Goal: Communication & Community: Answer question/provide support

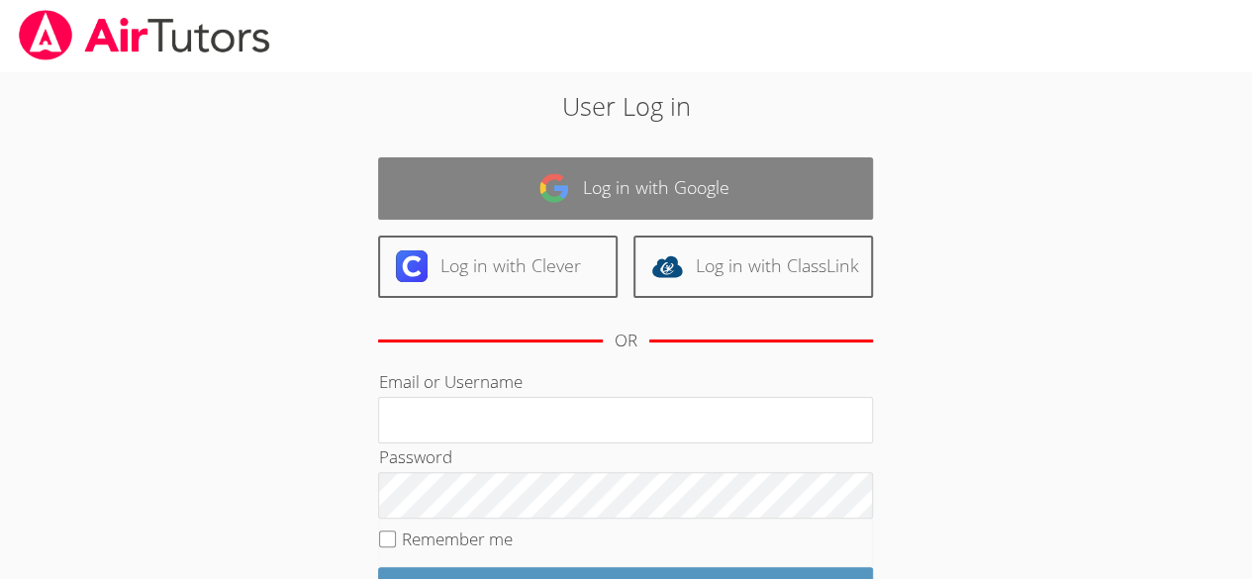
click at [643, 190] on link "Log in with Google" at bounding box center [625, 188] width 495 height 62
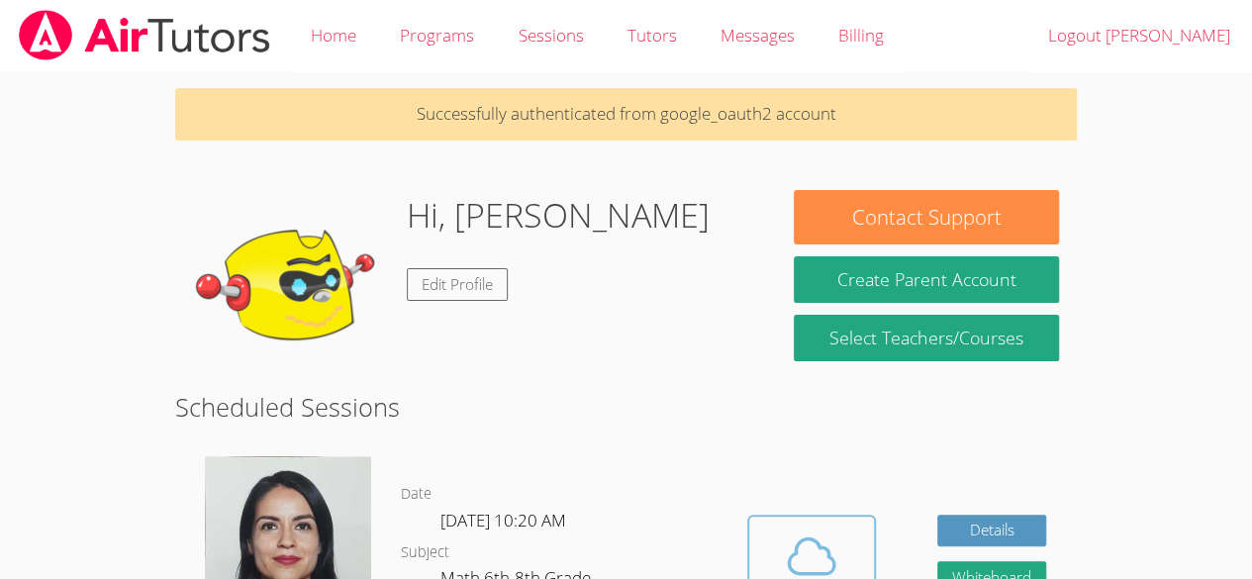
click at [793, 528] on icon at bounding box center [811, 555] width 55 height 55
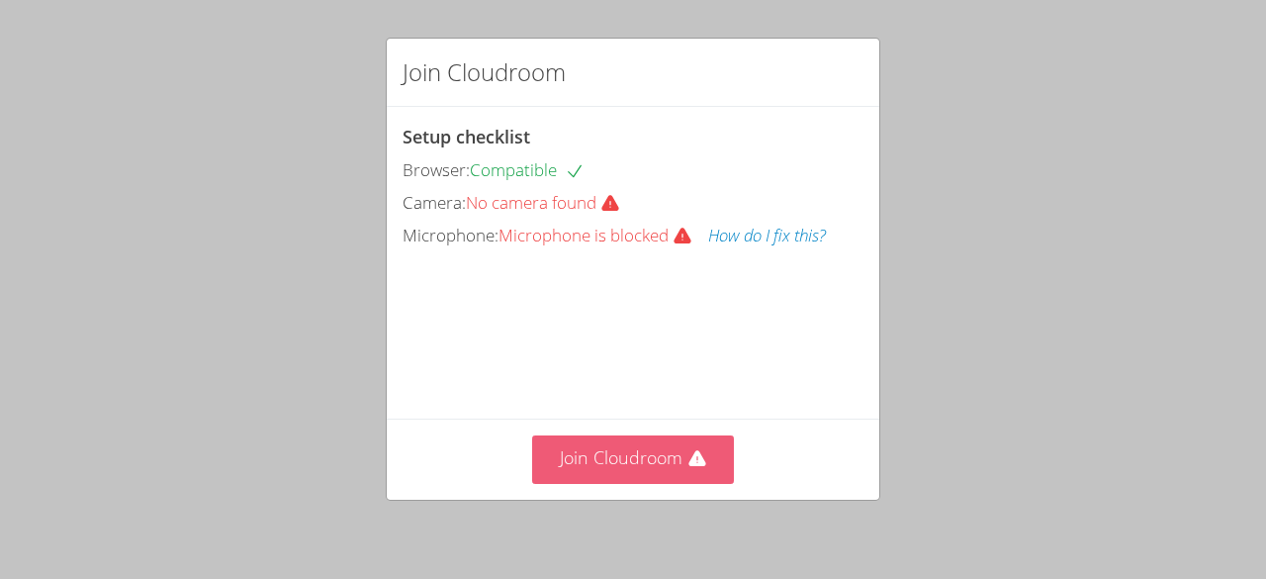
click at [688, 458] on icon at bounding box center [698, 459] width 20 height 20
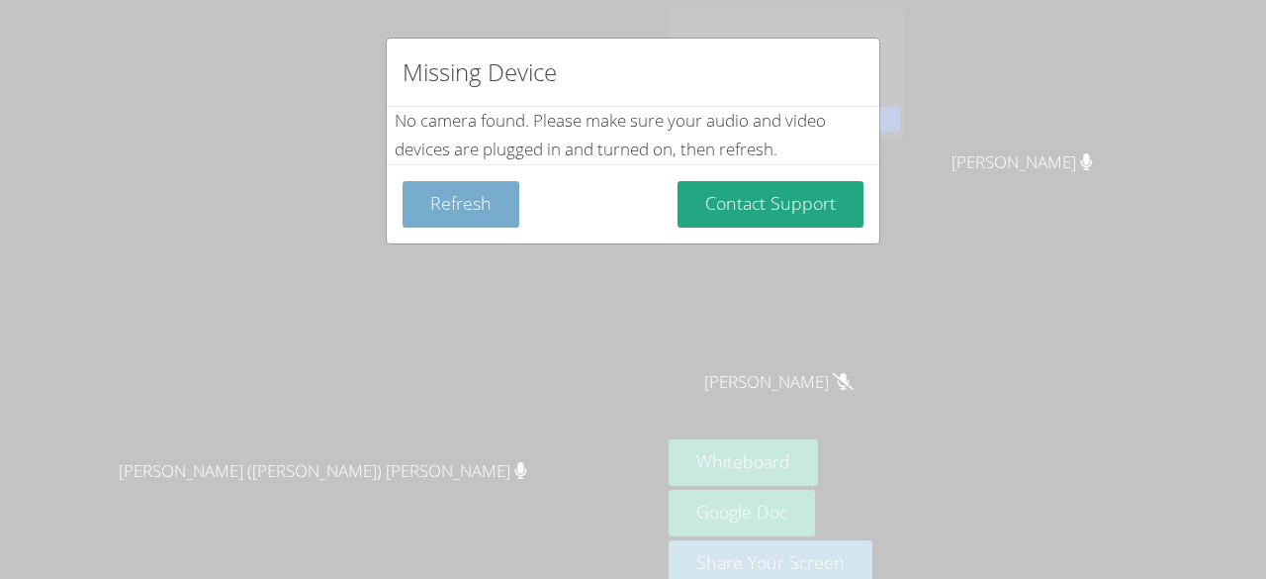
click at [480, 210] on button "Refresh" at bounding box center [461, 204] width 117 height 46
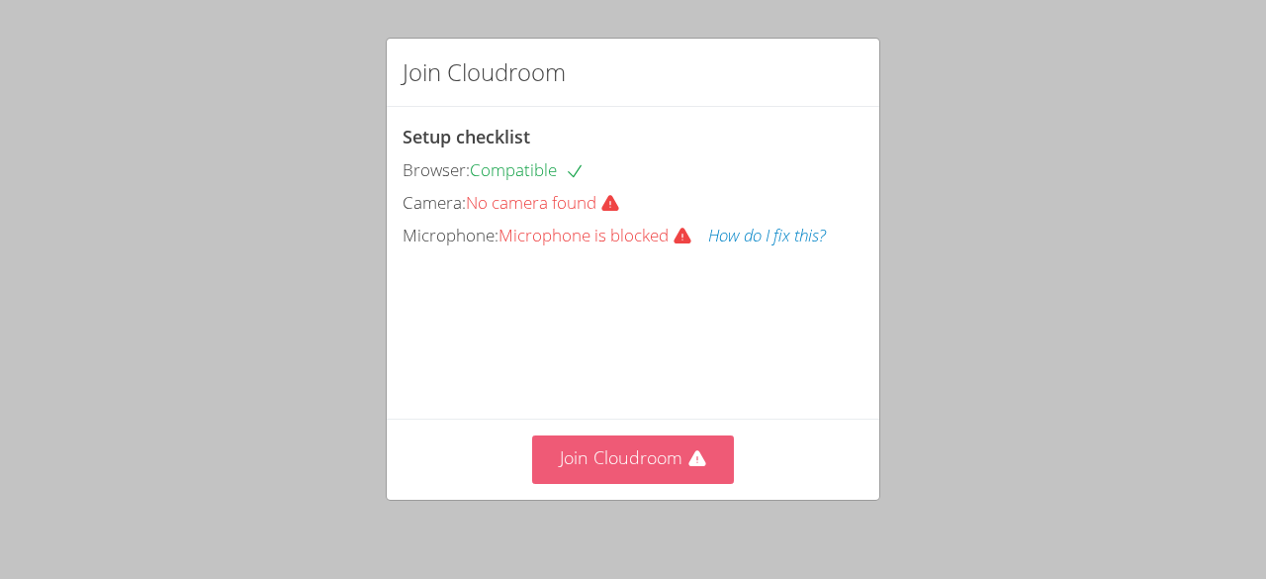
click at [595, 456] on button "Join Cloudroom" at bounding box center [633, 459] width 203 height 48
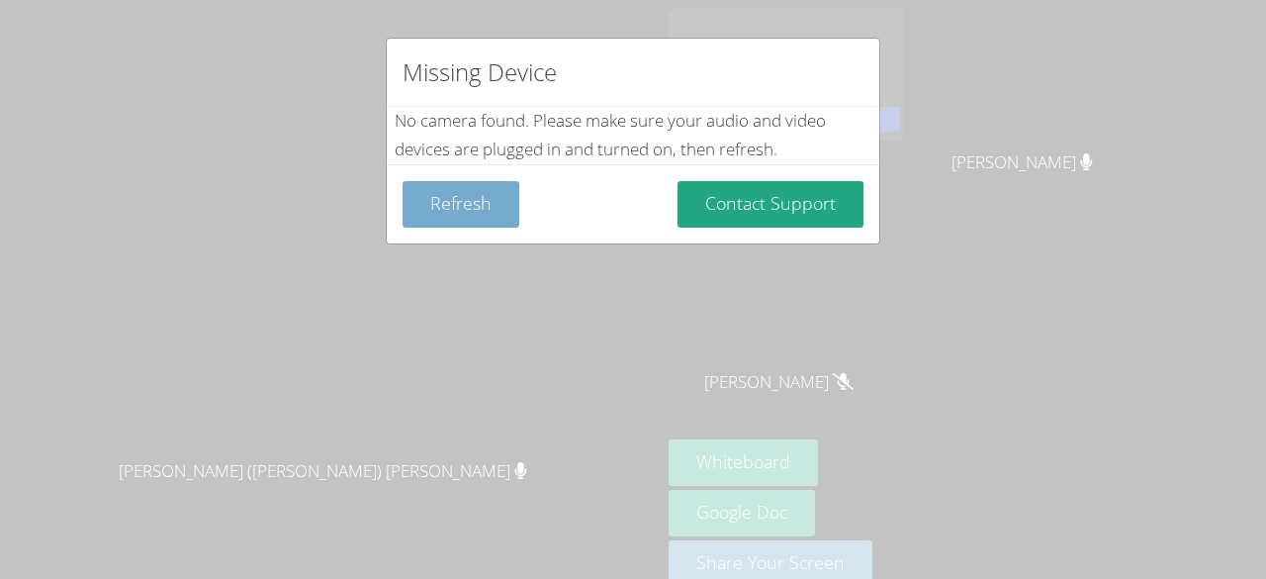
click at [460, 201] on button "Refresh" at bounding box center [461, 204] width 117 height 46
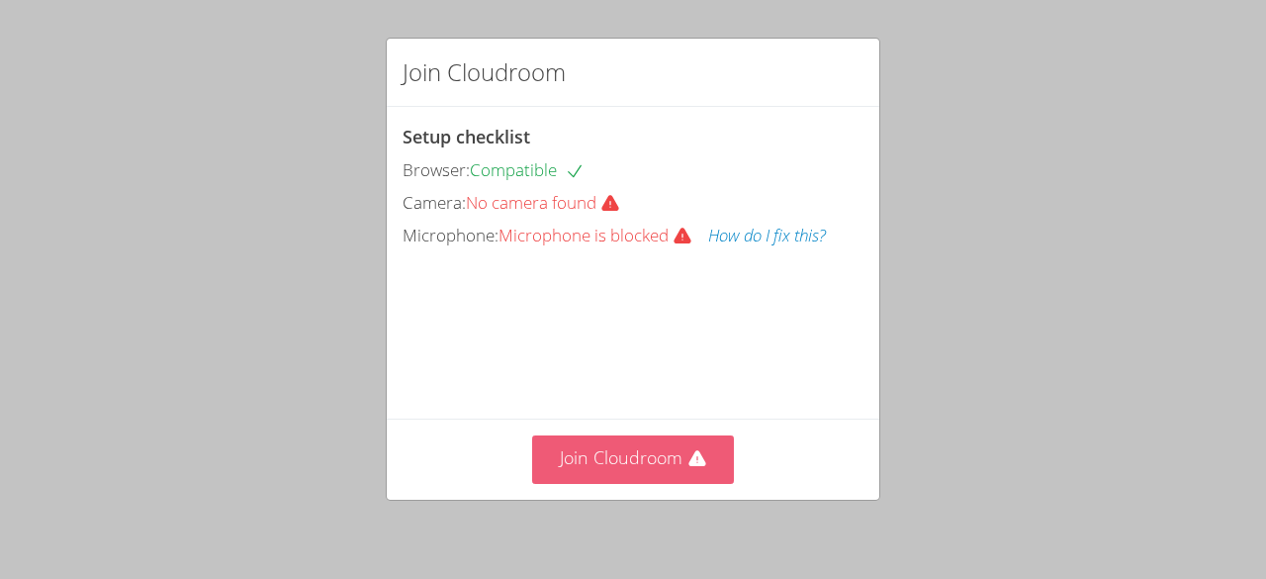
click at [554, 464] on button "Join Cloudroom" at bounding box center [633, 459] width 203 height 48
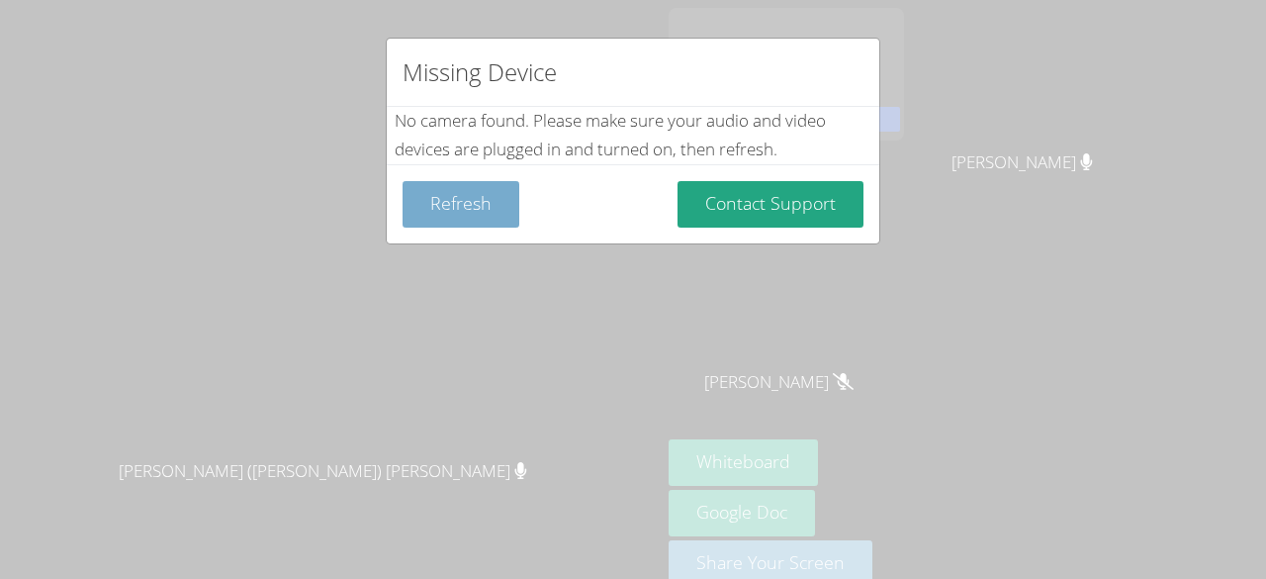
click at [484, 201] on button "Refresh" at bounding box center [461, 204] width 117 height 46
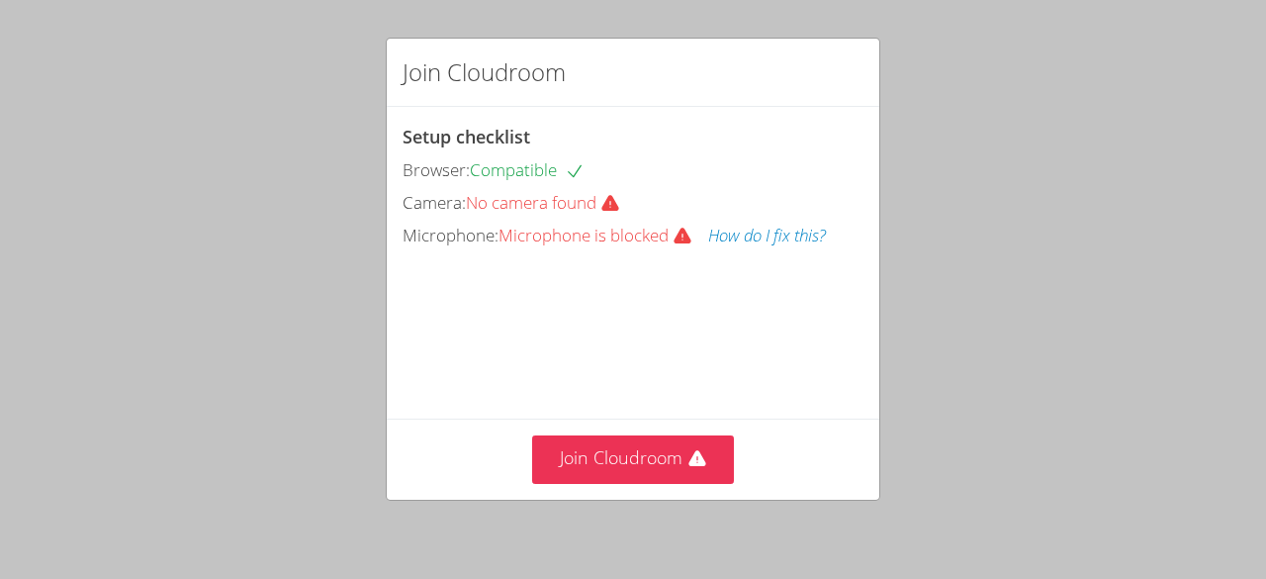
click at [596, 238] on span "Microphone is blocked" at bounding box center [604, 235] width 210 height 23
click at [467, 240] on span "Microphone:" at bounding box center [451, 235] width 96 height 23
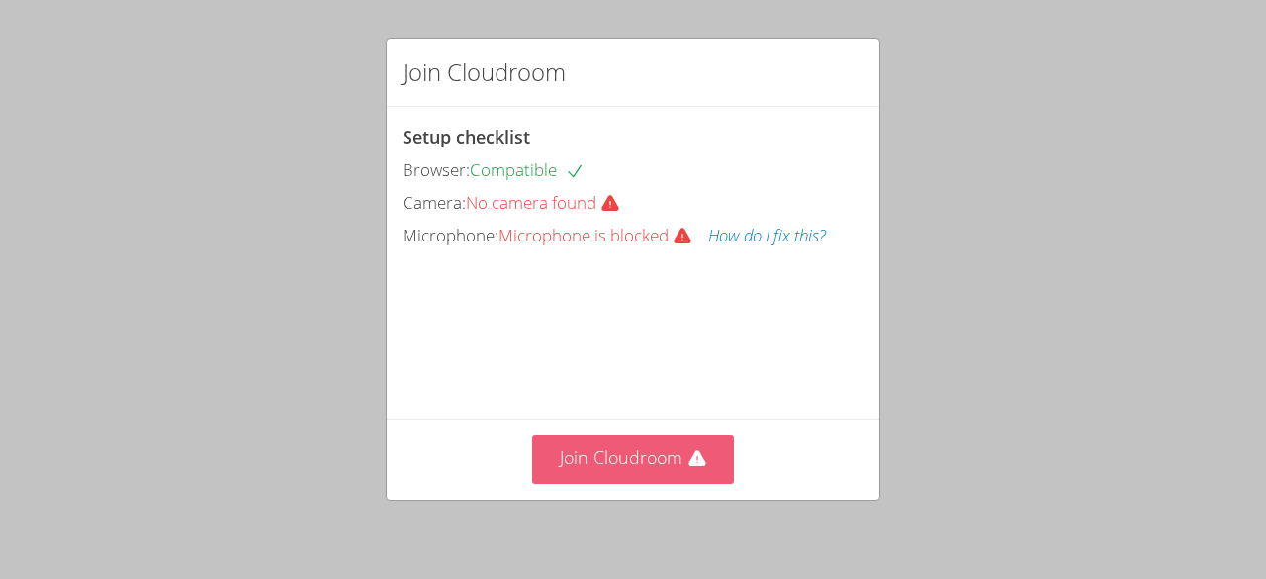
click at [640, 480] on button "Join Cloudroom" at bounding box center [633, 459] width 203 height 48
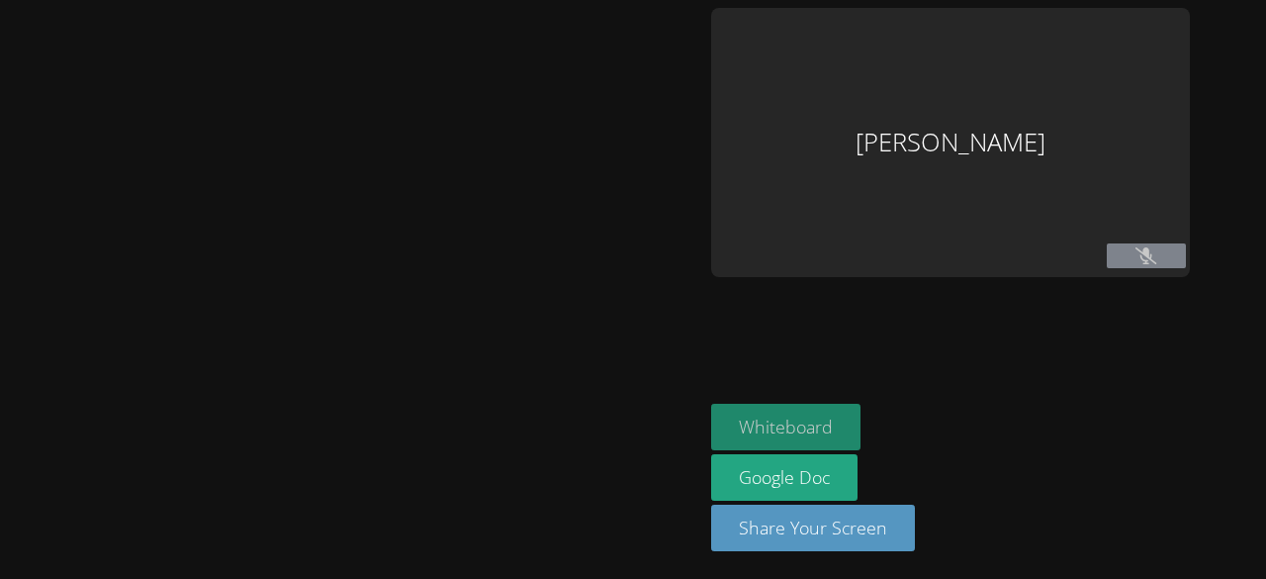
click at [754, 411] on button "Whiteboard" at bounding box center [785, 427] width 149 height 46
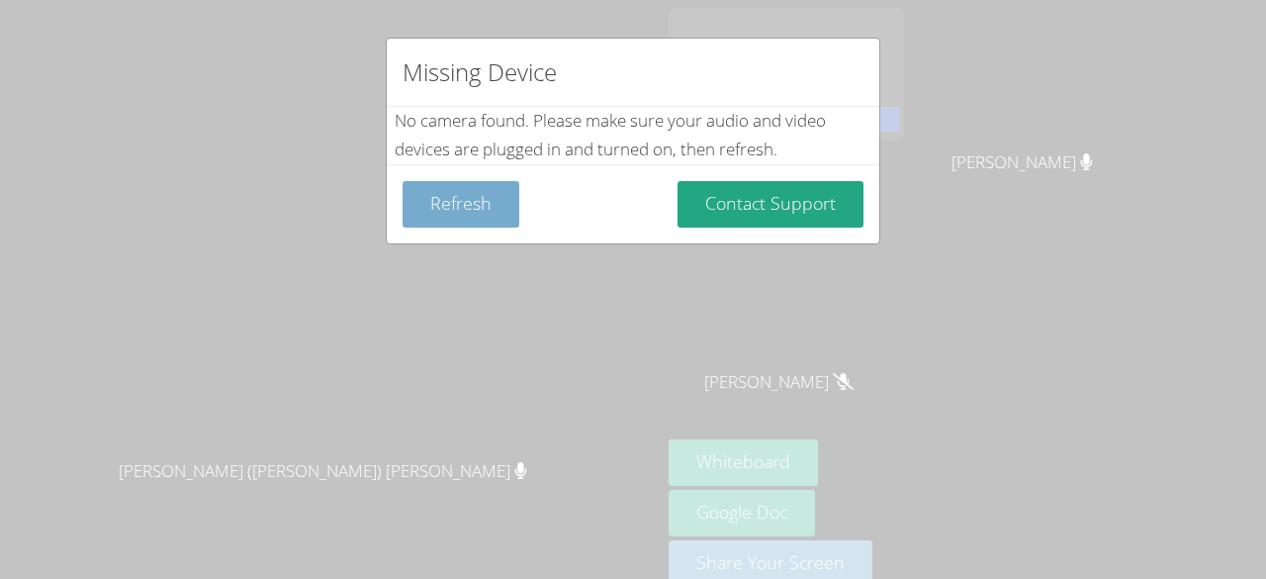
click at [453, 192] on button "Refresh" at bounding box center [461, 204] width 117 height 46
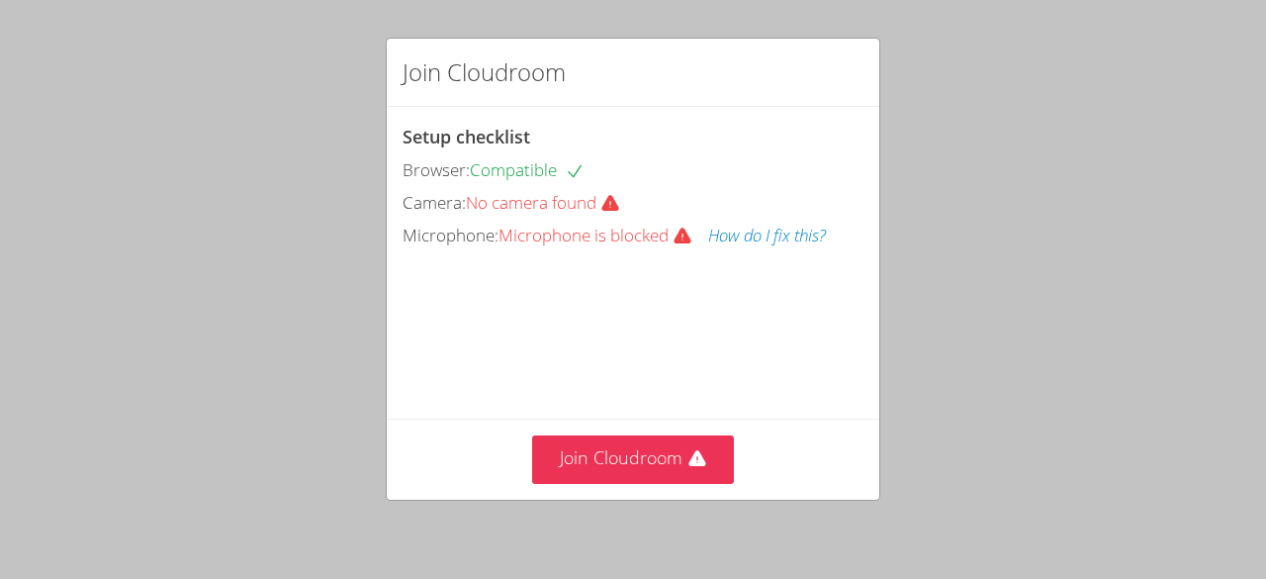
click at [515, 205] on span "No camera found" at bounding box center [551, 202] width 170 height 23
click at [601, 193] on span "No camera found" at bounding box center [551, 202] width 170 height 23
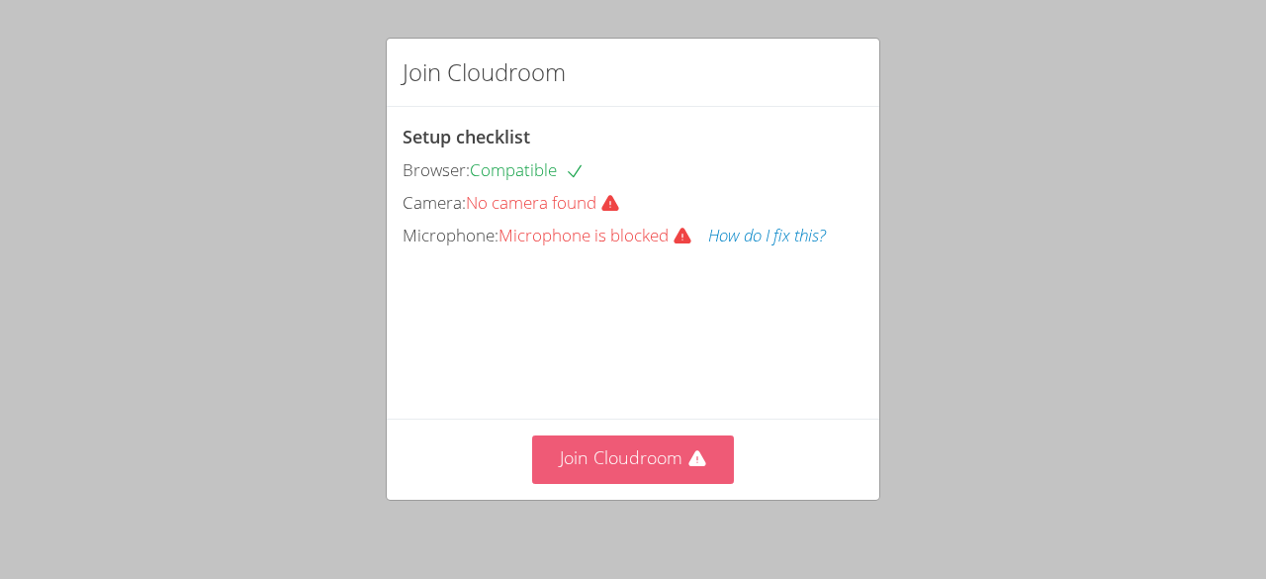
click at [603, 468] on button "Join Cloudroom" at bounding box center [633, 459] width 203 height 48
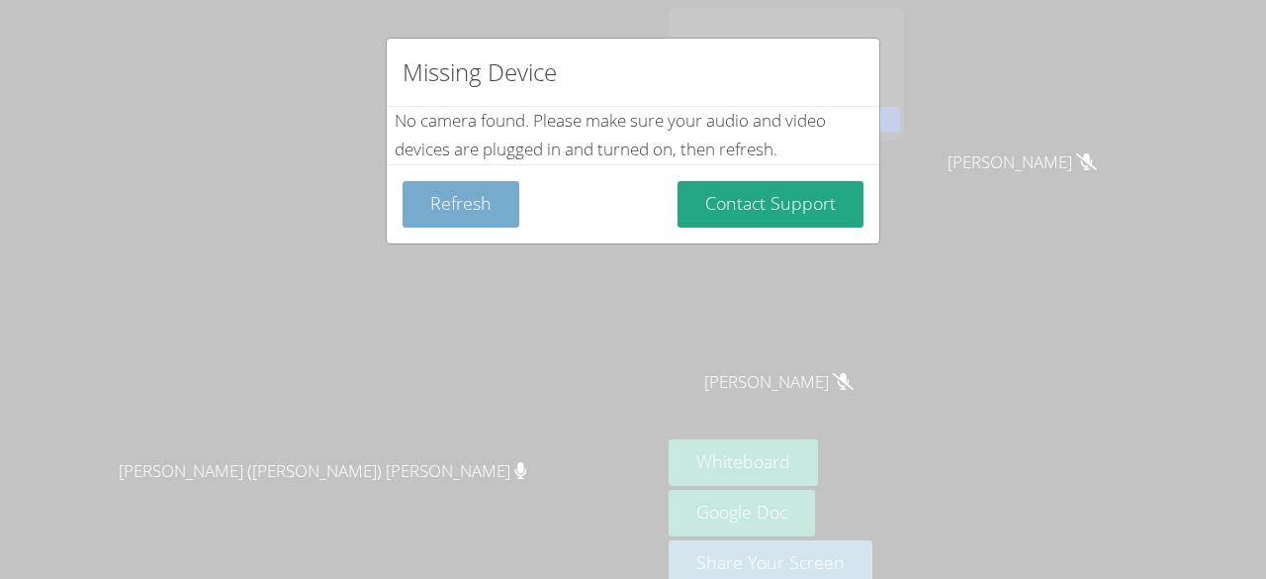
click at [459, 200] on button "Refresh" at bounding box center [461, 204] width 117 height 46
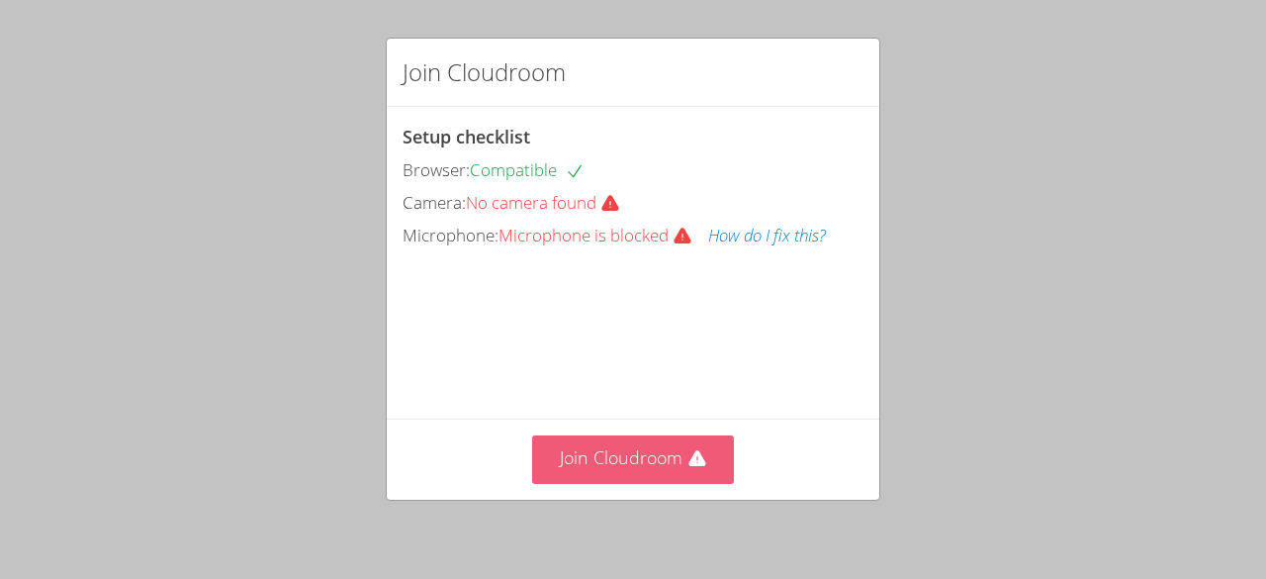
click at [581, 453] on button "Join Cloudroom" at bounding box center [633, 459] width 203 height 48
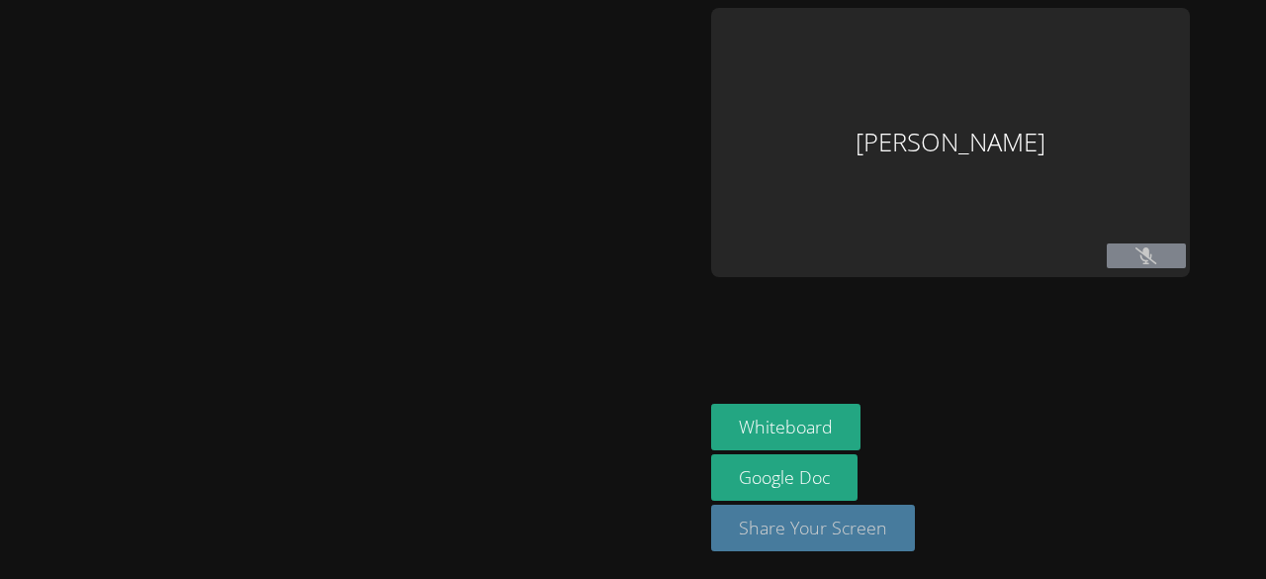
click at [813, 519] on button "Share Your Screen" at bounding box center [813, 528] width 204 height 46
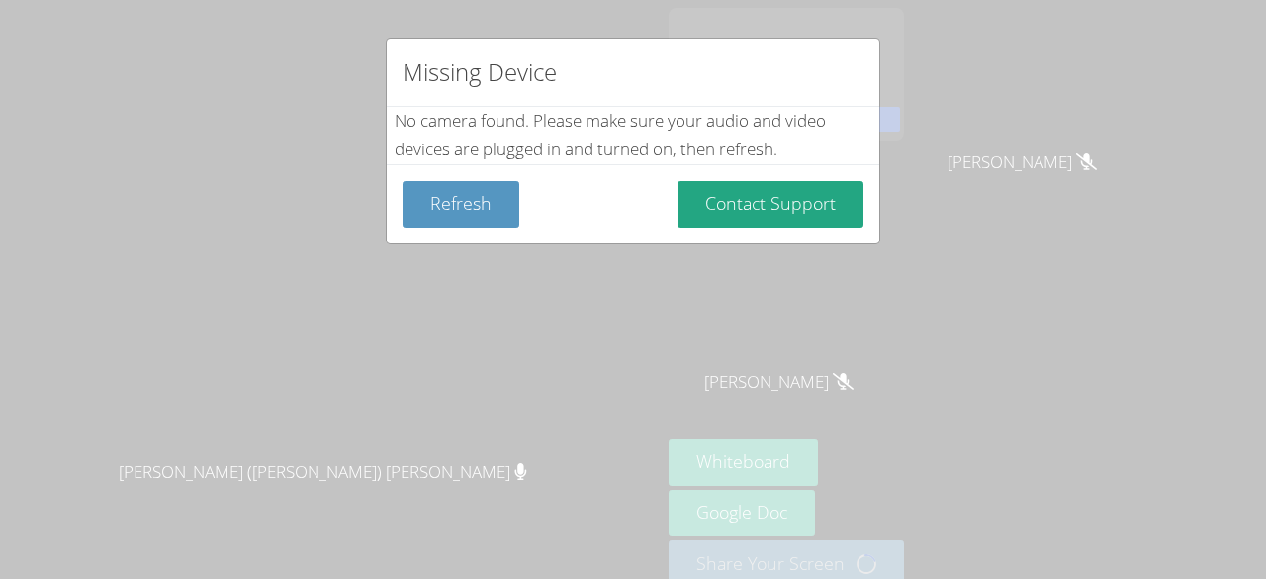
click at [1146, 244] on div "Missing Device No camera found . Please make sure your audio and video devices …" at bounding box center [633, 289] width 1266 height 579
click at [893, 566] on div "Missing Device No camera found . Please make sure your audio and video devices …" at bounding box center [633, 289] width 1266 height 579
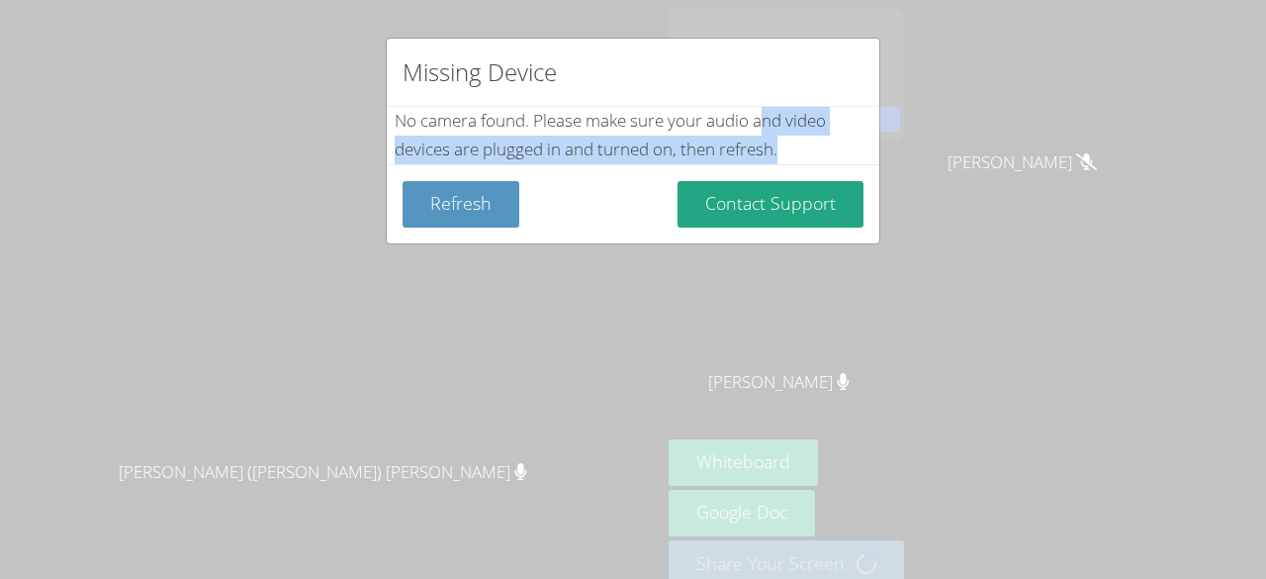
drag, startPoint x: 762, startPoint y: 134, endPoint x: 845, endPoint y: 139, distance: 83.3
click at [845, 139] on div "No camera found . Please make sure your audio and video devices are plugged in …" at bounding box center [633, 135] width 477 height 57
click at [813, 139] on div "No camera found . Please make sure your audio and video devices are plugged in …" at bounding box center [633, 135] width 477 height 57
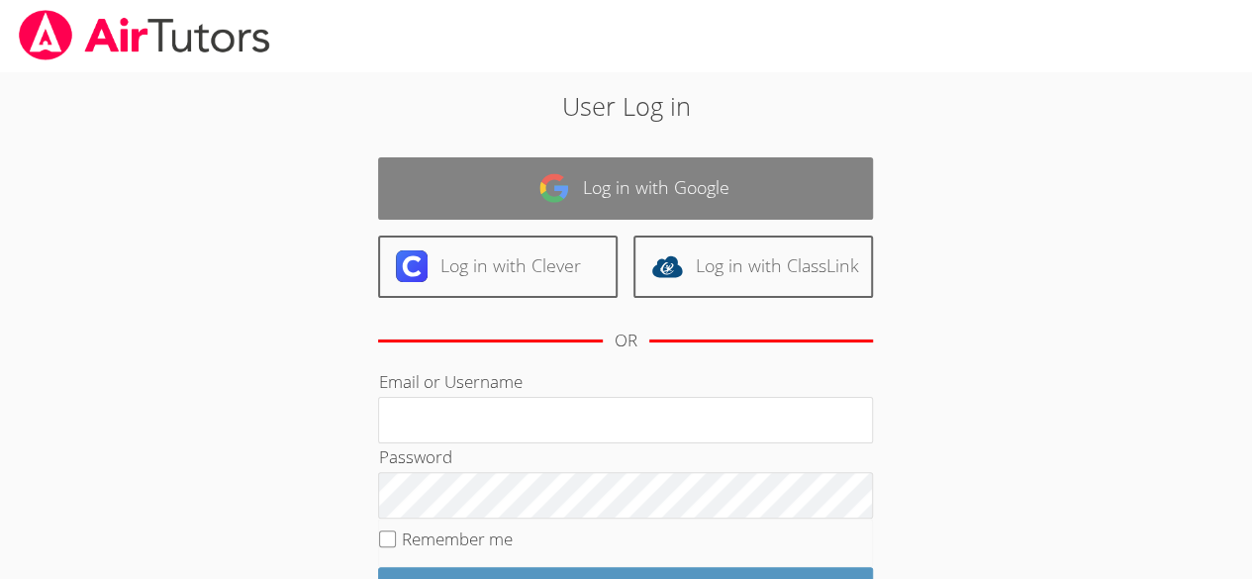
click at [578, 178] on link "Log in with Google" at bounding box center [625, 188] width 495 height 62
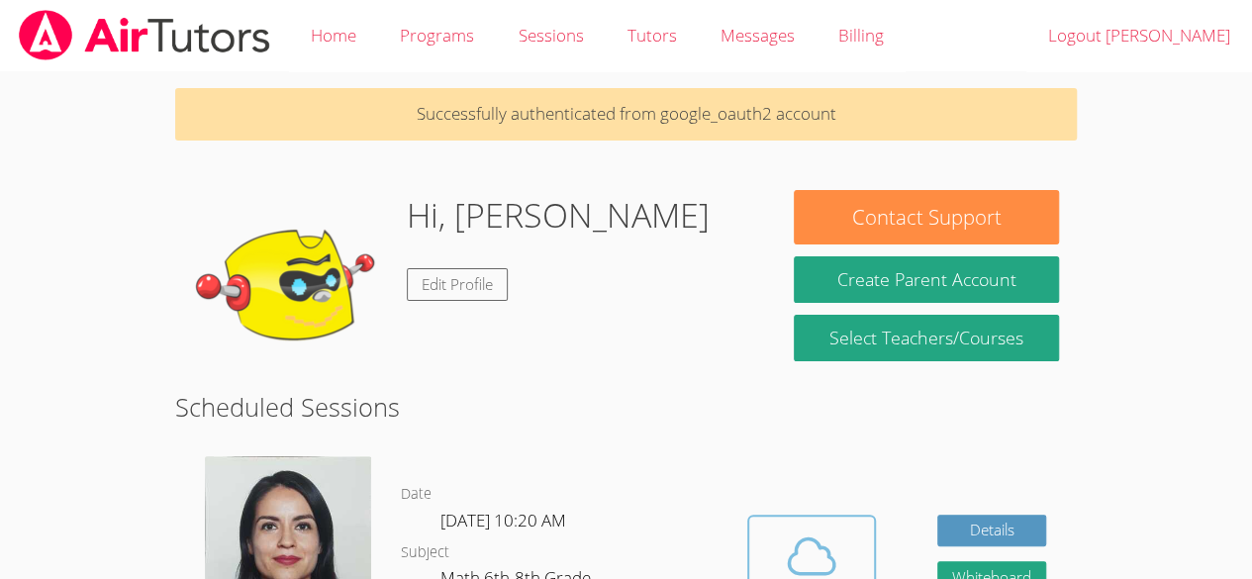
click at [793, 539] on icon at bounding box center [812, 556] width 46 height 35
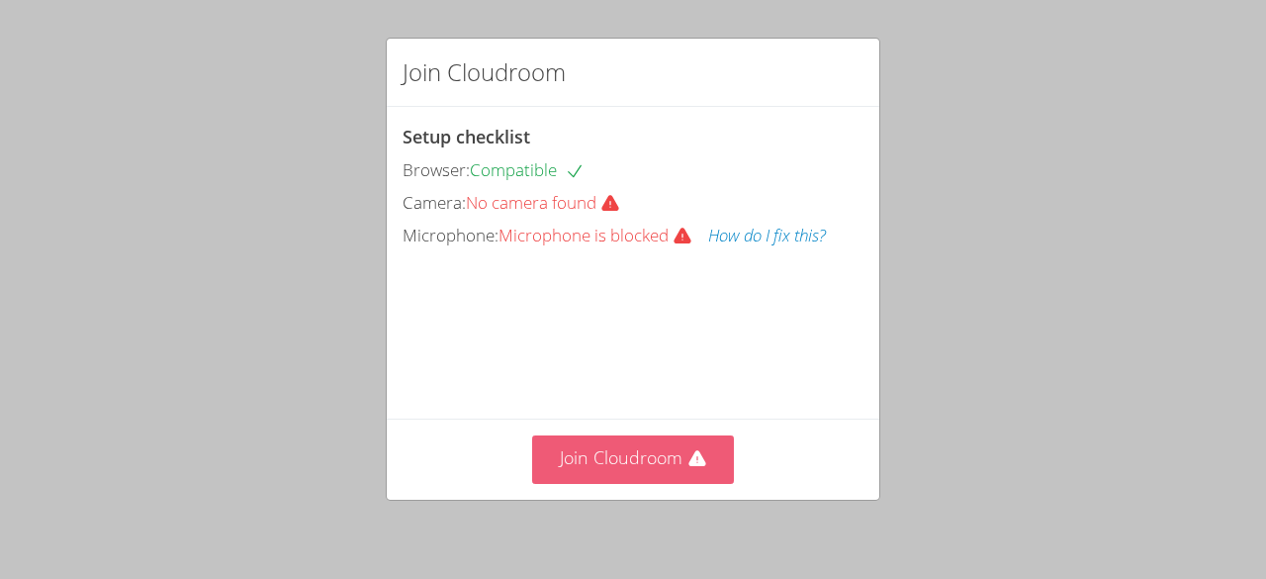
click at [598, 468] on button "Join Cloudroom" at bounding box center [633, 459] width 203 height 48
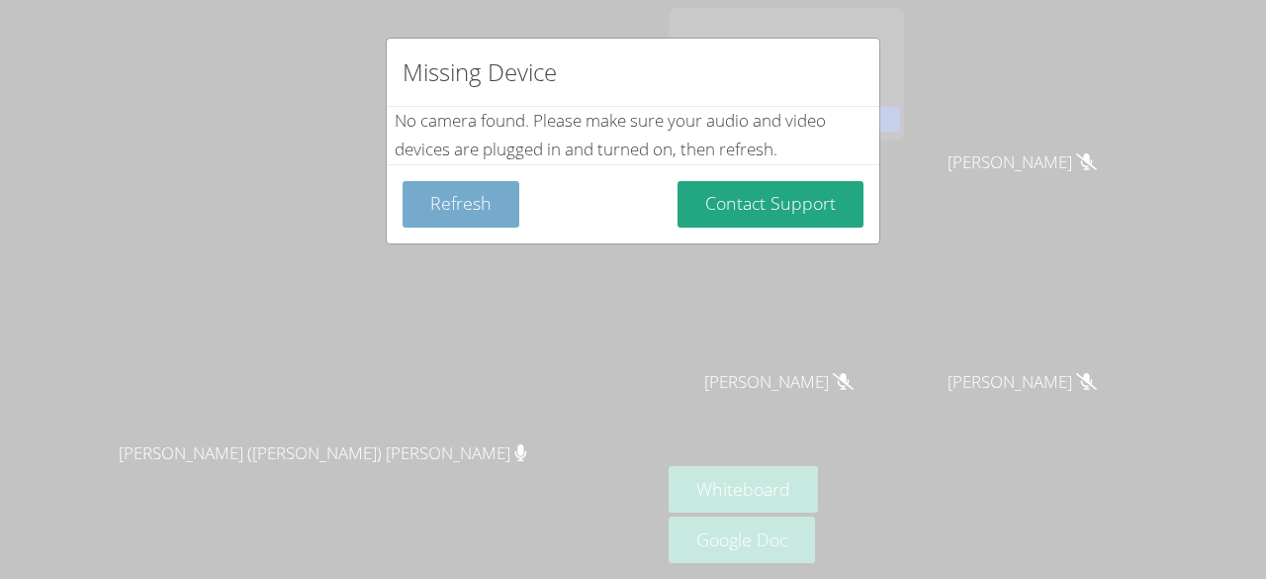
click at [476, 216] on button "Refresh" at bounding box center [461, 204] width 117 height 46
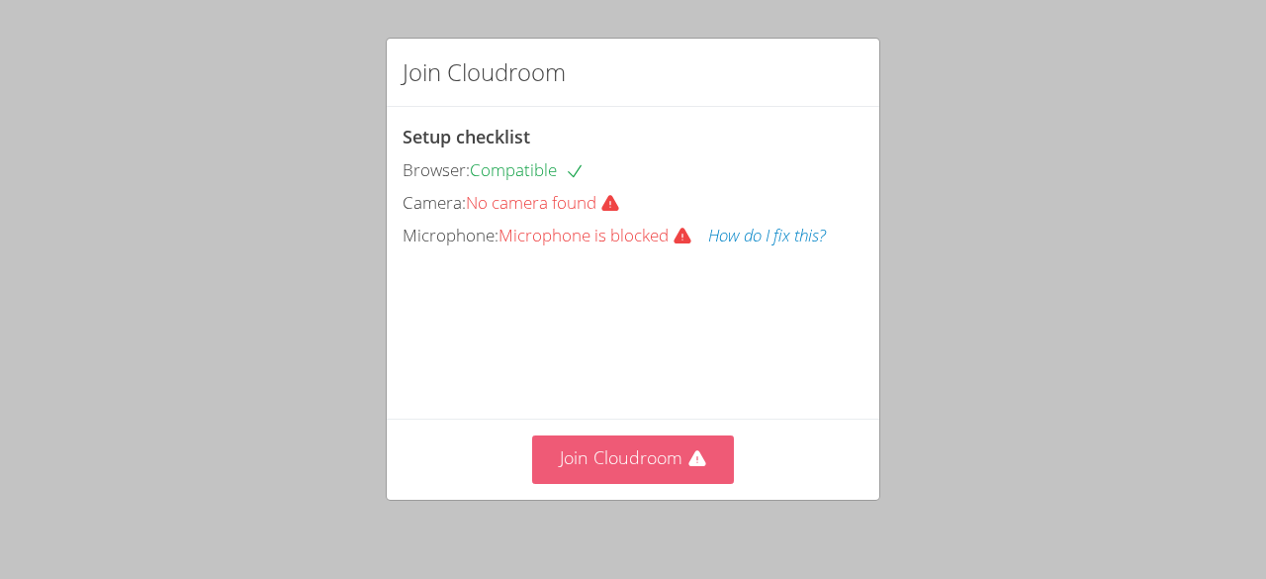
click at [614, 472] on button "Join Cloudroom" at bounding box center [633, 459] width 203 height 48
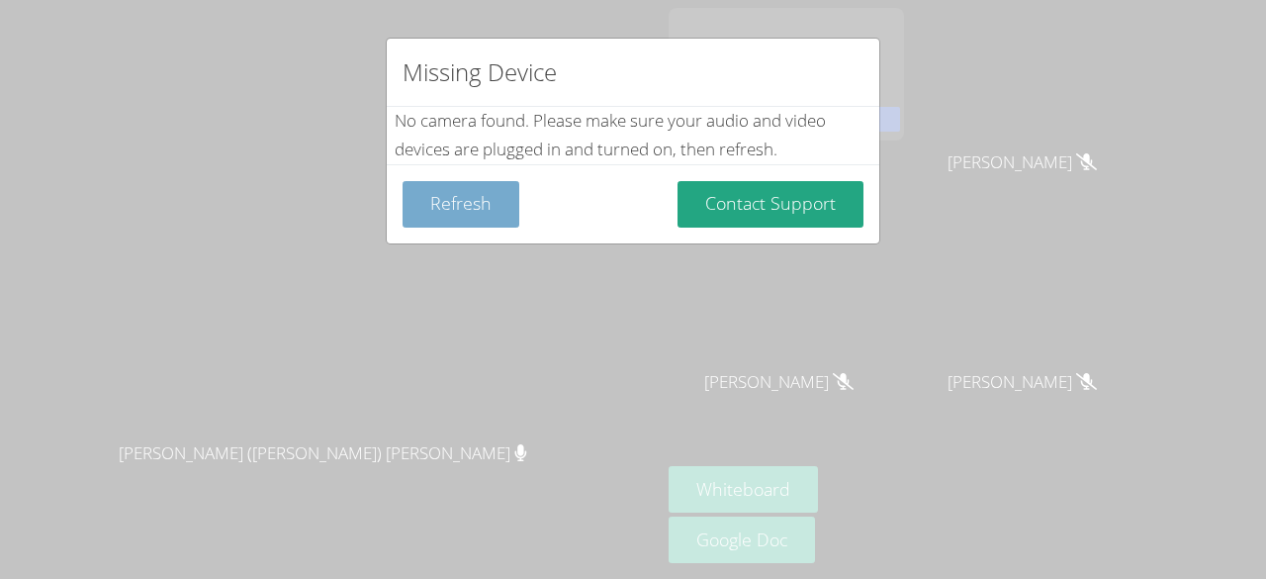
click at [467, 203] on button "Refresh" at bounding box center [461, 204] width 117 height 46
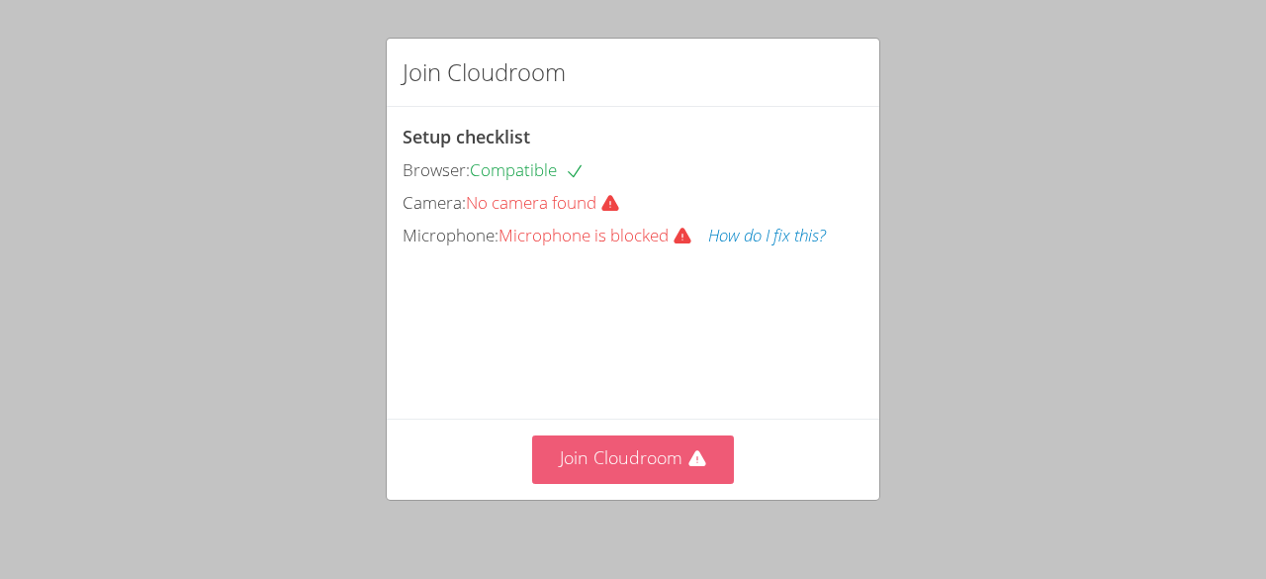
click at [587, 456] on button "Join Cloudroom" at bounding box center [633, 459] width 203 height 48
